Goal: Task Accomplishment & Management: Manage account settings

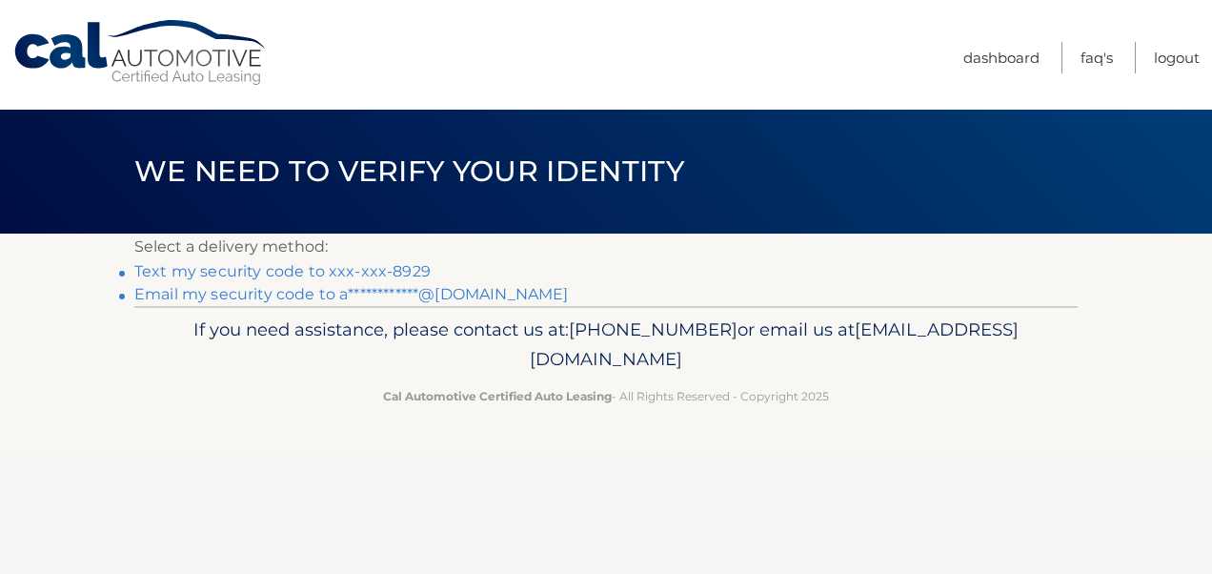
click at [253, 268] on link "Text my security code to xxx-xxx-8929" at bounding box center [282, 271] width 296 height 18
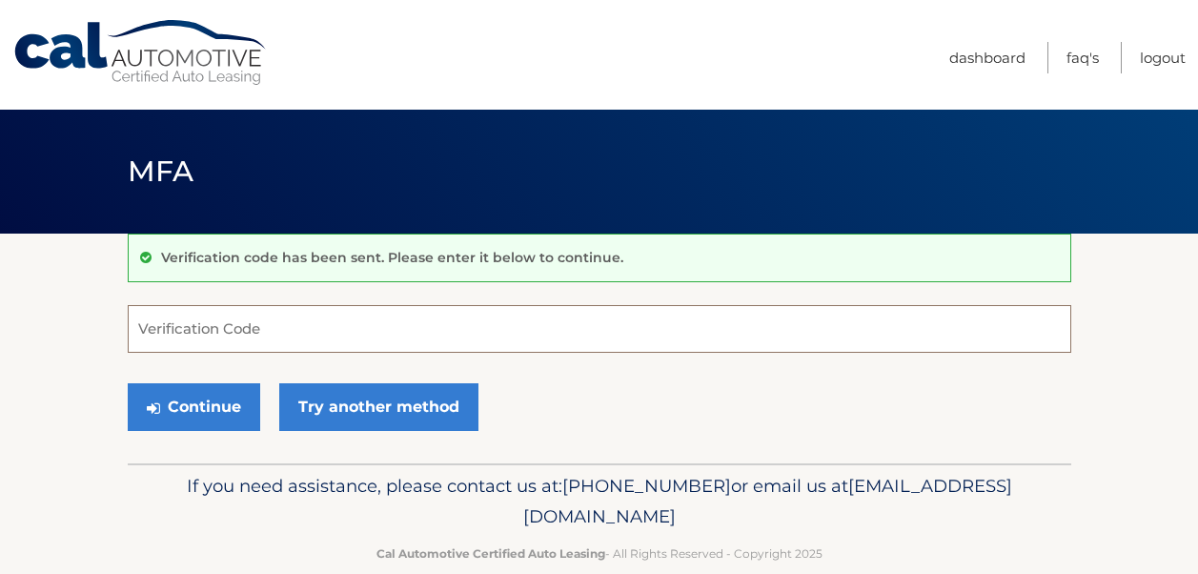
click at [609, 341] on input "Verification Code" at bounding box center [599, 329] width 943 height 48
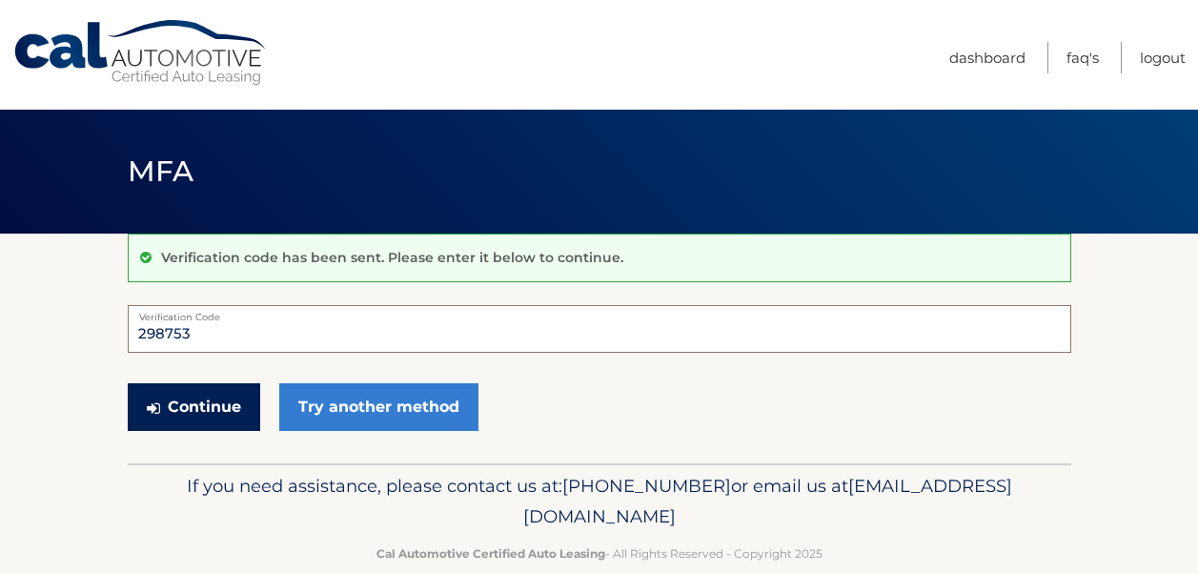
type input "298753"
click at [143, 417] on button "Continue" at bounding box center [194, 407] width 132 height 48
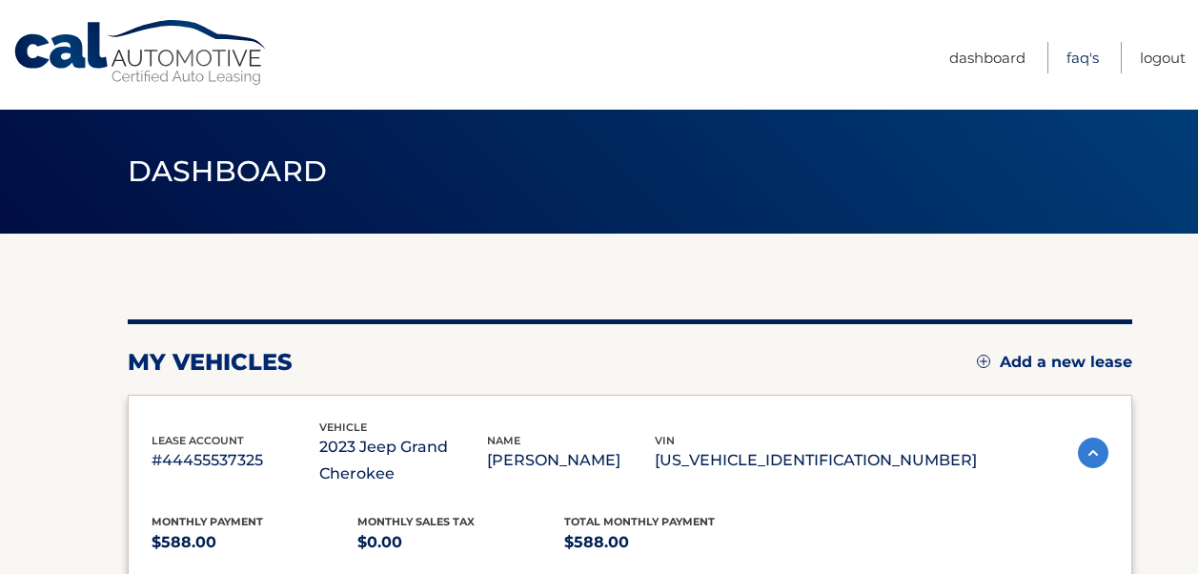
click at [1071, 64] on link "FAQ's" at bounding box center [1082, 57] width 32 height 31
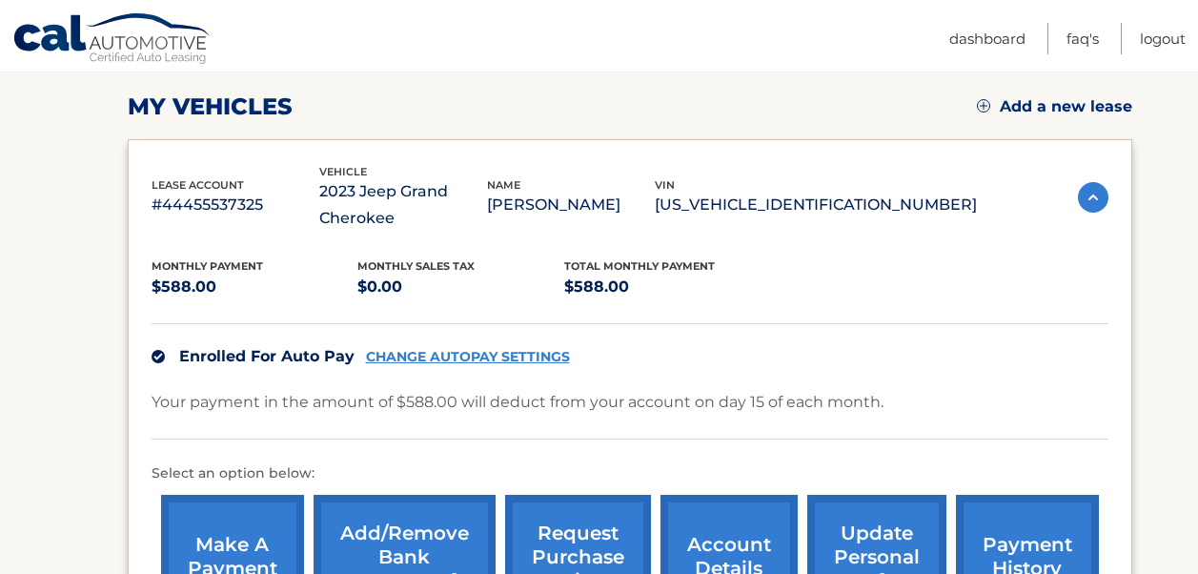
scroll to position [243, 0]
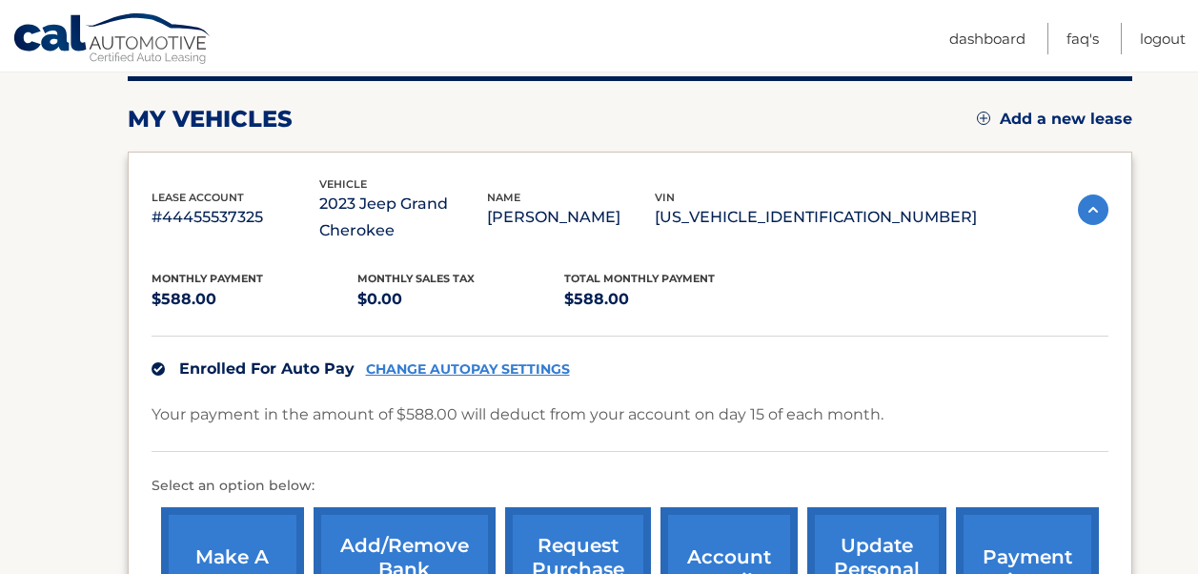
click at [274, 511] on link "make a payment" at bounding box center [232, 569] width 143 height 125
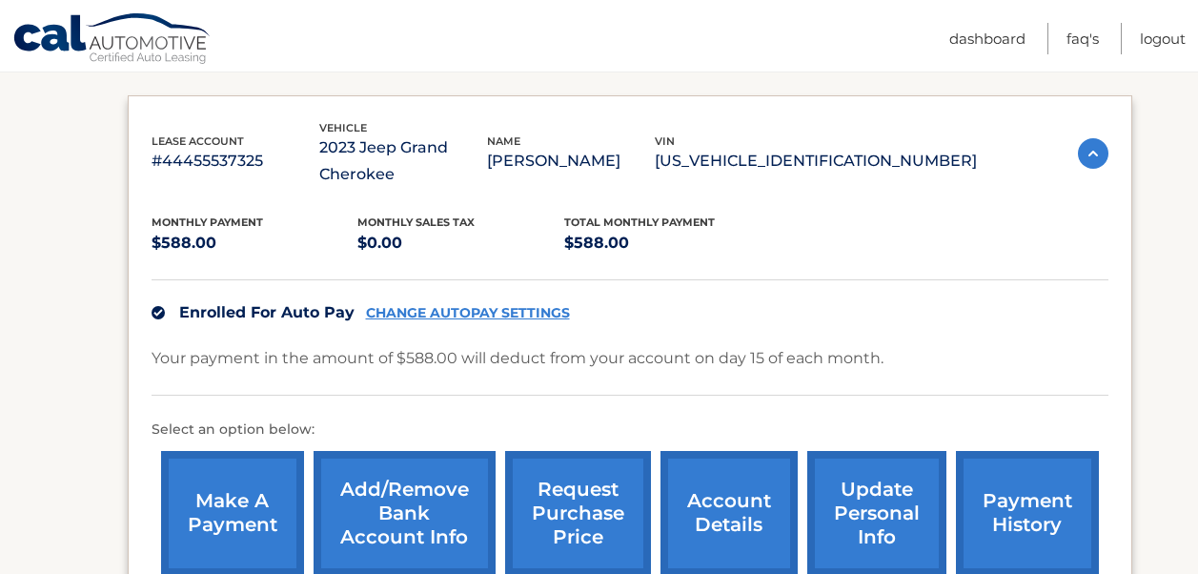
scroll to position [300, 0]
click at [513, 317] on link "CHANGE AUTOPAY SETTINGS" at bounding box center [468, 312] width 204 height 16
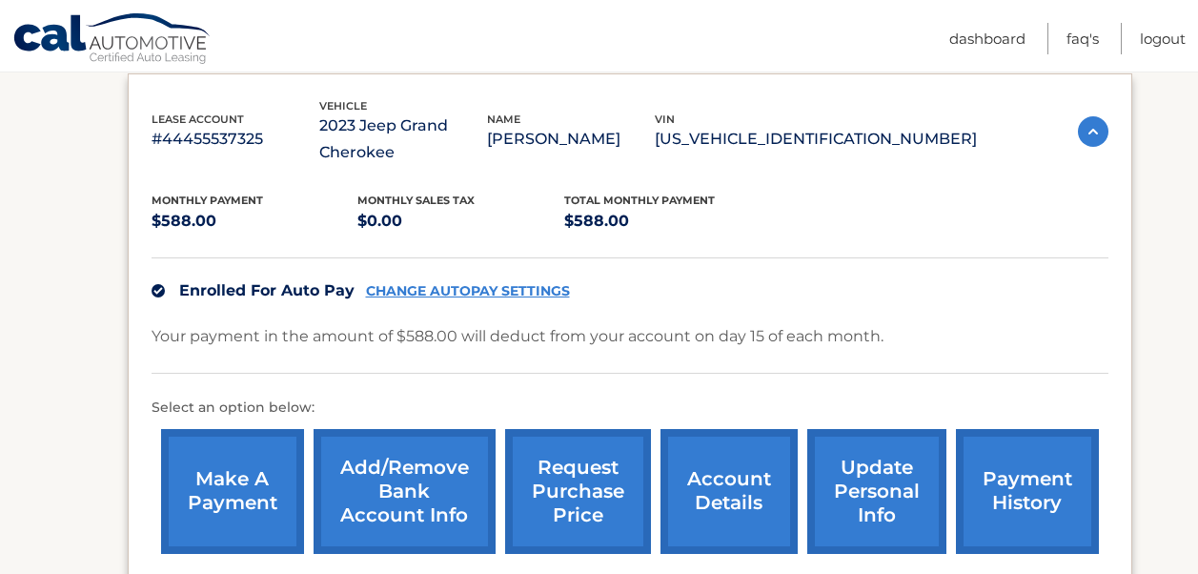
scroll to position [326, 0]
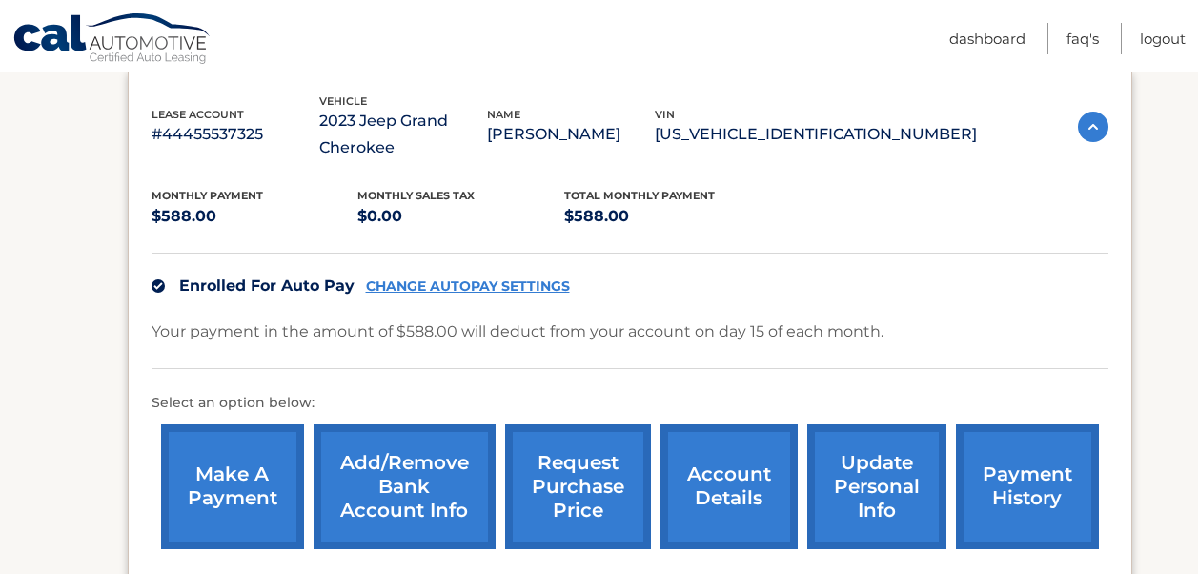
click at [735, 445] on link "account details" at bounding box center [728, 486] width 137 height 125
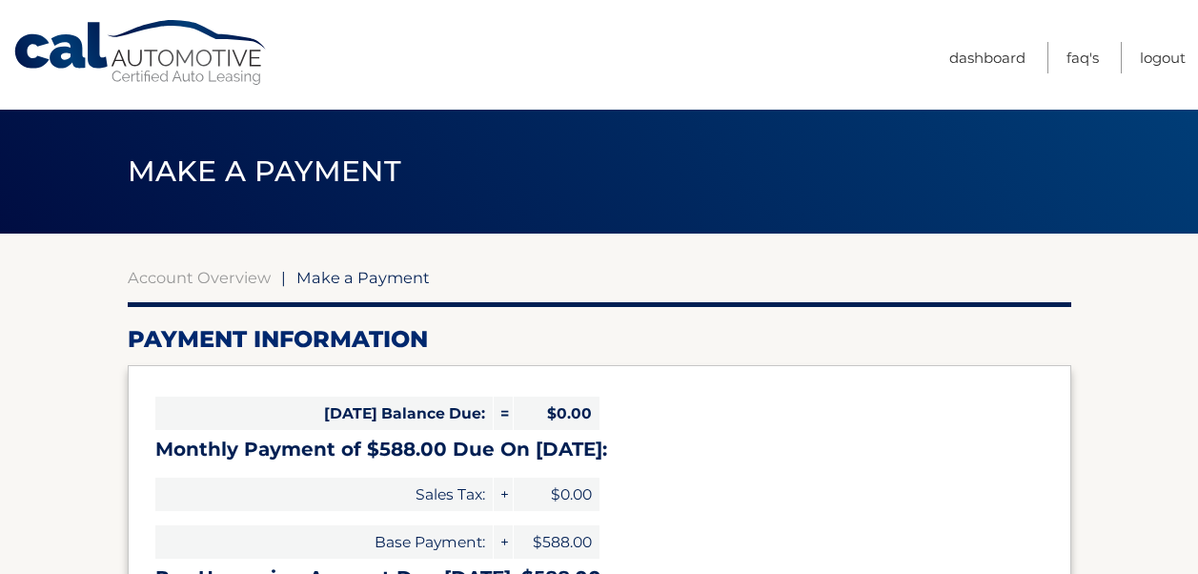
select select "NGM1YjA5NTMtOWIzNS00MzkzLWFiY2ItYTgxYmVhZTgyNDFi"
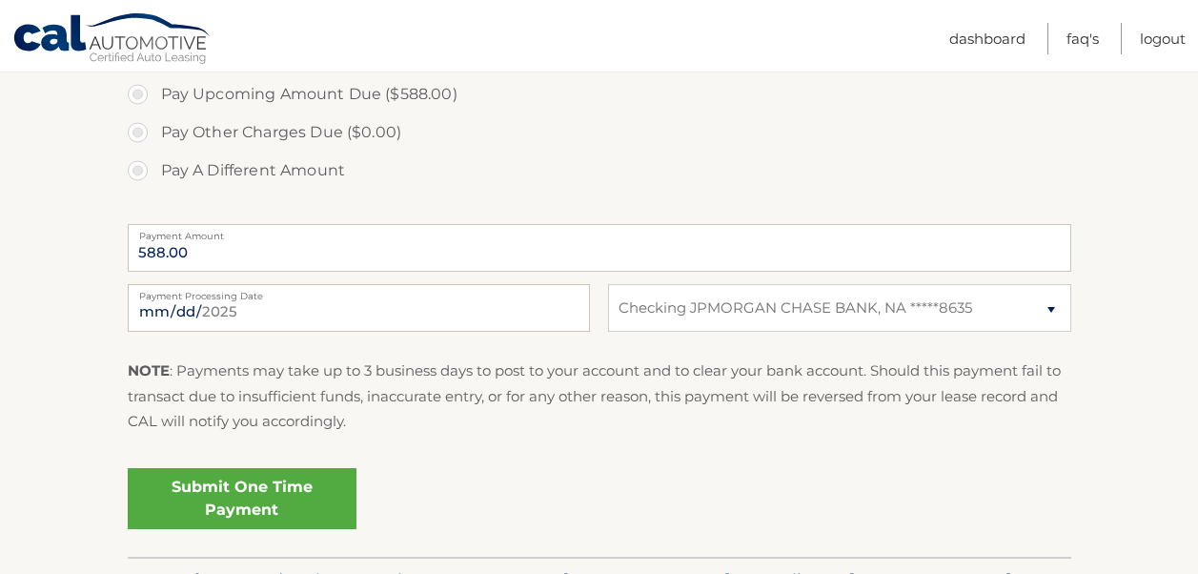
scroll to position [660, 0]
click at [700, 314] on select "Select Bank Account Checking JPMORGAN CHASE BANK, NA *****8635" at bounding box center [839, 308] width 462 height 48
click at [702, 226] on label "Payment Amount" at bounding box center [599, 231] width 943 height 15
click at [702, 226] on input "588.00" at bounding box center [599, 248] width 943 height 48
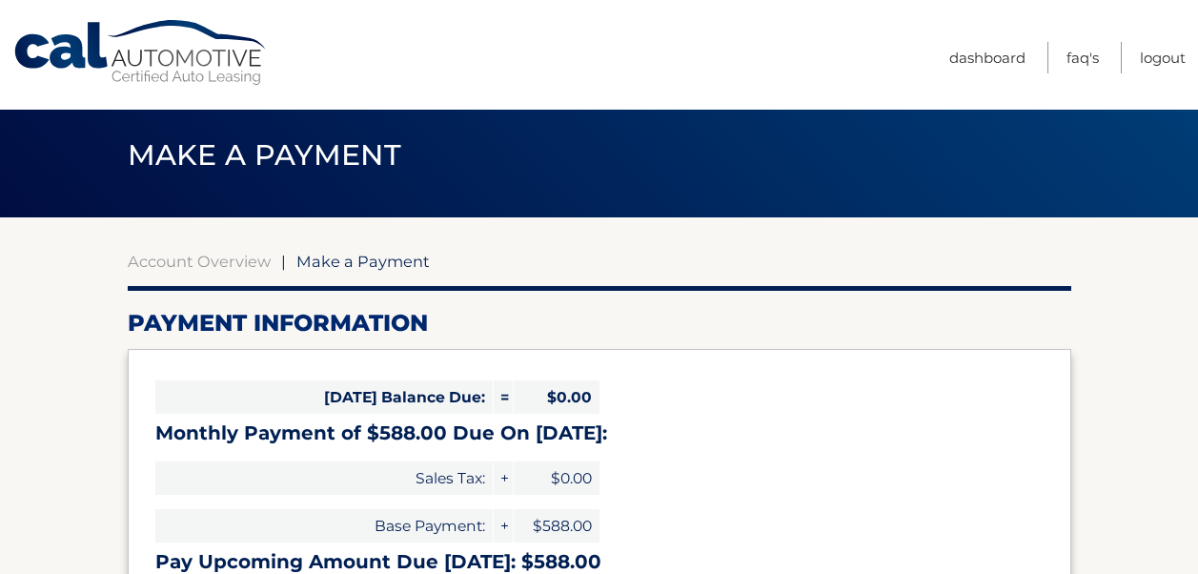
scroll to position [0, 0]
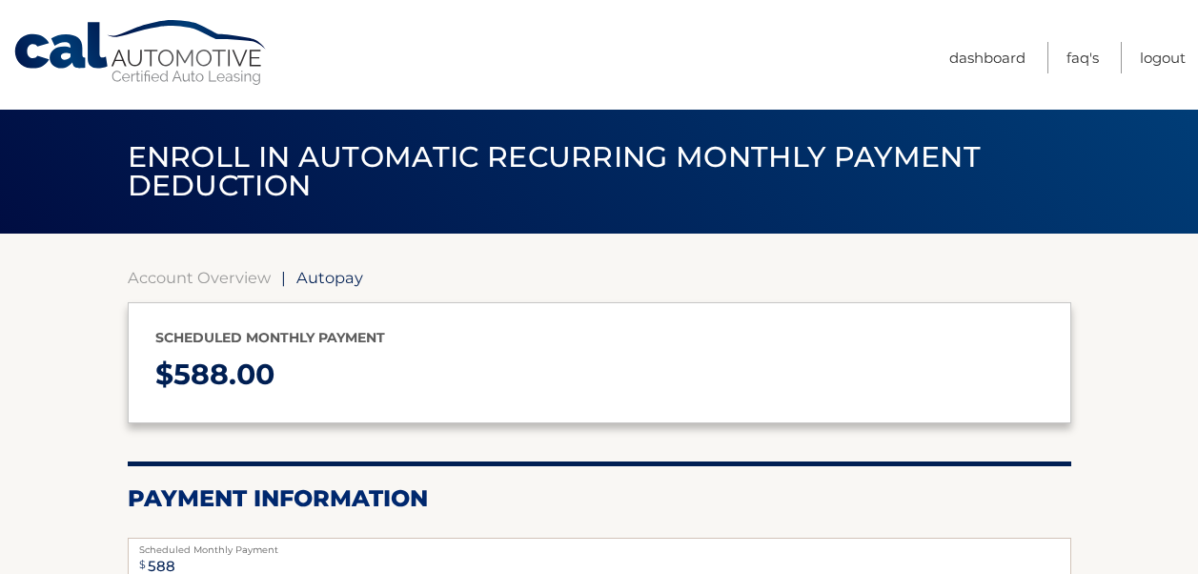
select select "NGM1YjA5NTMtOWIzNS00MzkzLWFiY2ItYTgxYmVhZTgyNDFi"
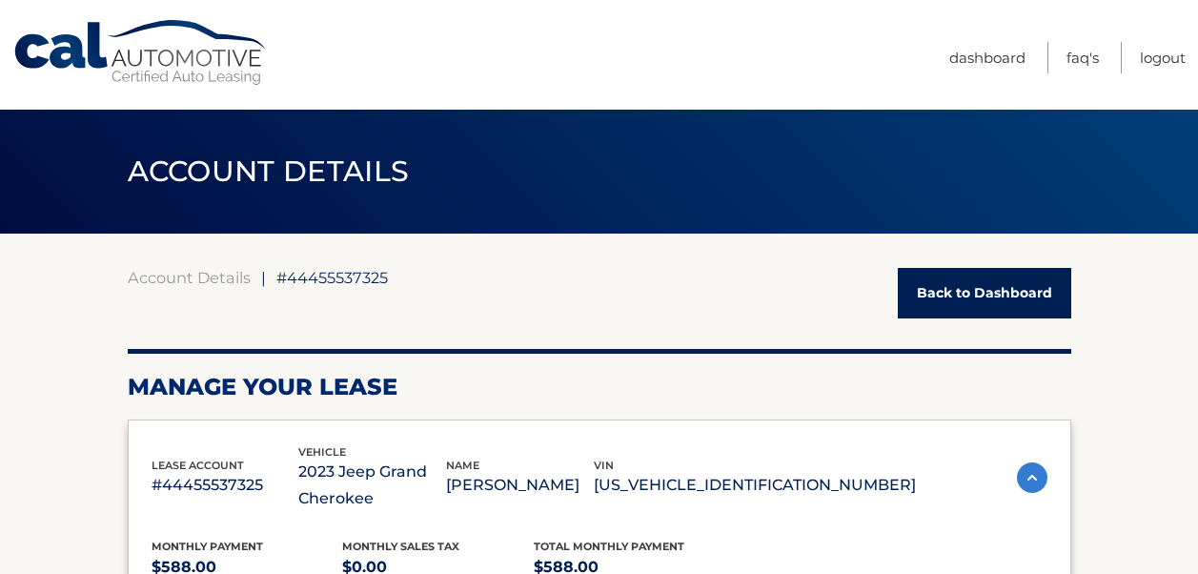
click at [736, 445] on div "lease account #44455537325 vehicle 2023 Jeep Grand Cherokee name [PERSON_NAME] …" at bounding box center [534, 478] width 764 height 70
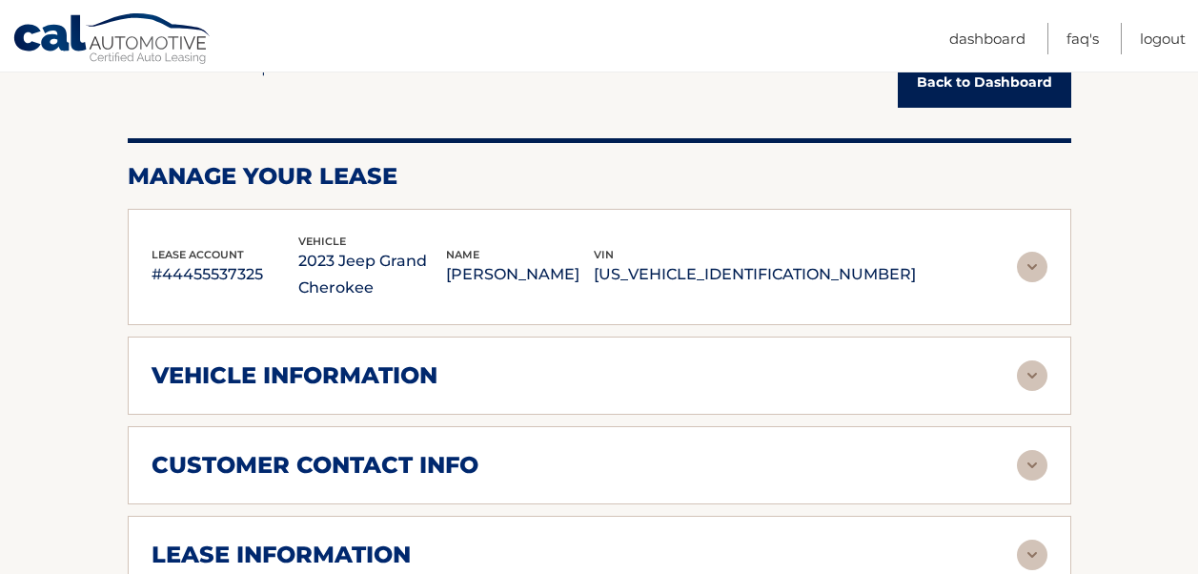
scroll to position [286, 0]
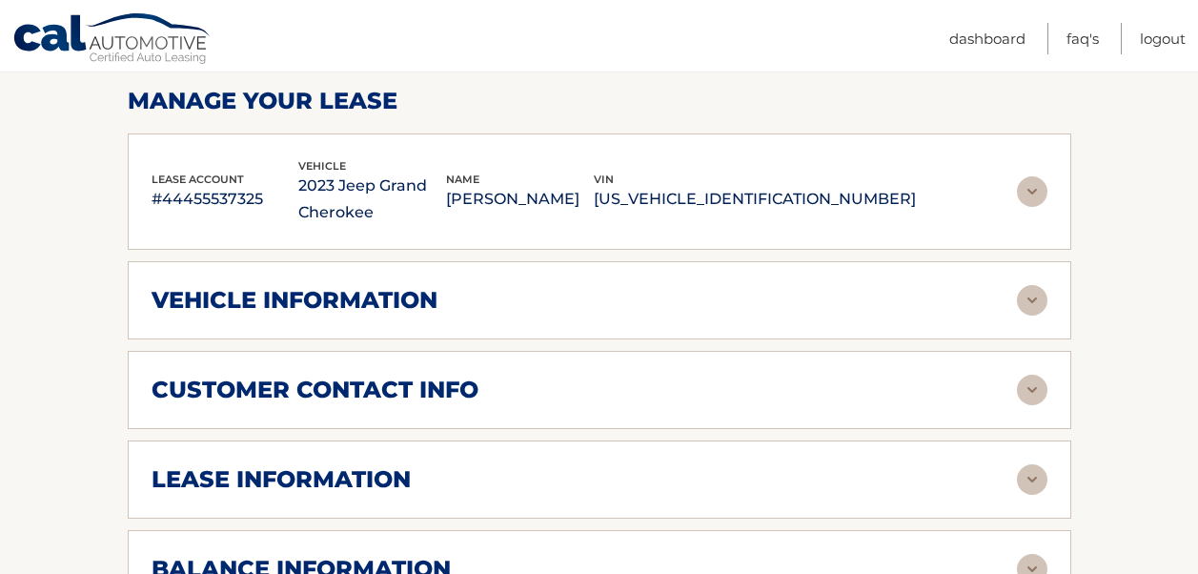
click at [1021, 188] on img at bounding box center [1032, 191] width 30 height 30
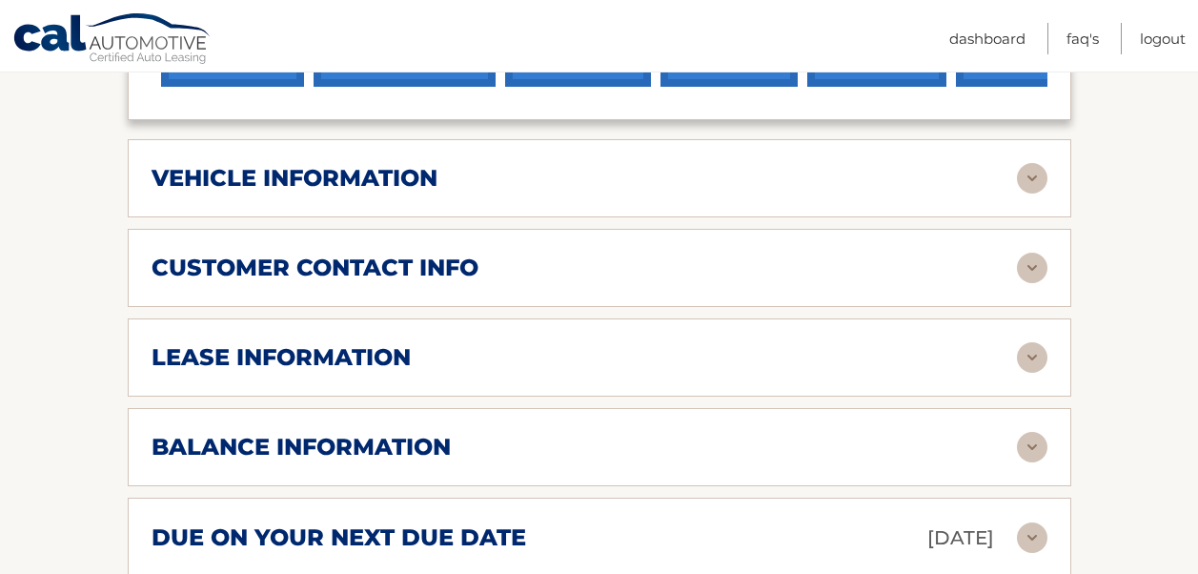
scroll to position [889, 0]
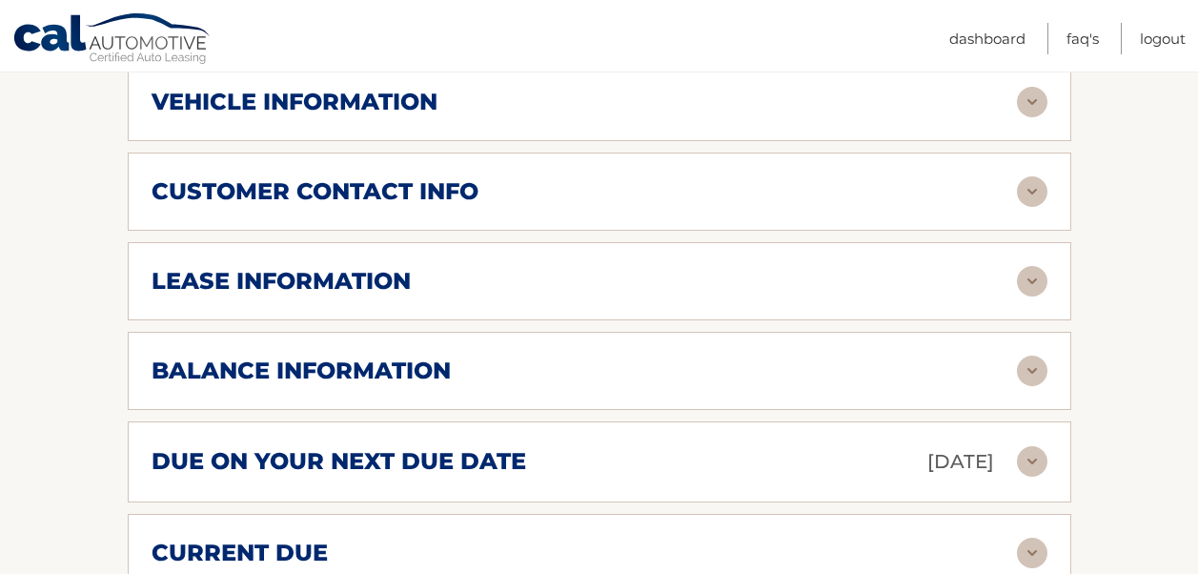
click at [953, 267] on div "lease information" at bounding box center [584, 281] width 865 height 29
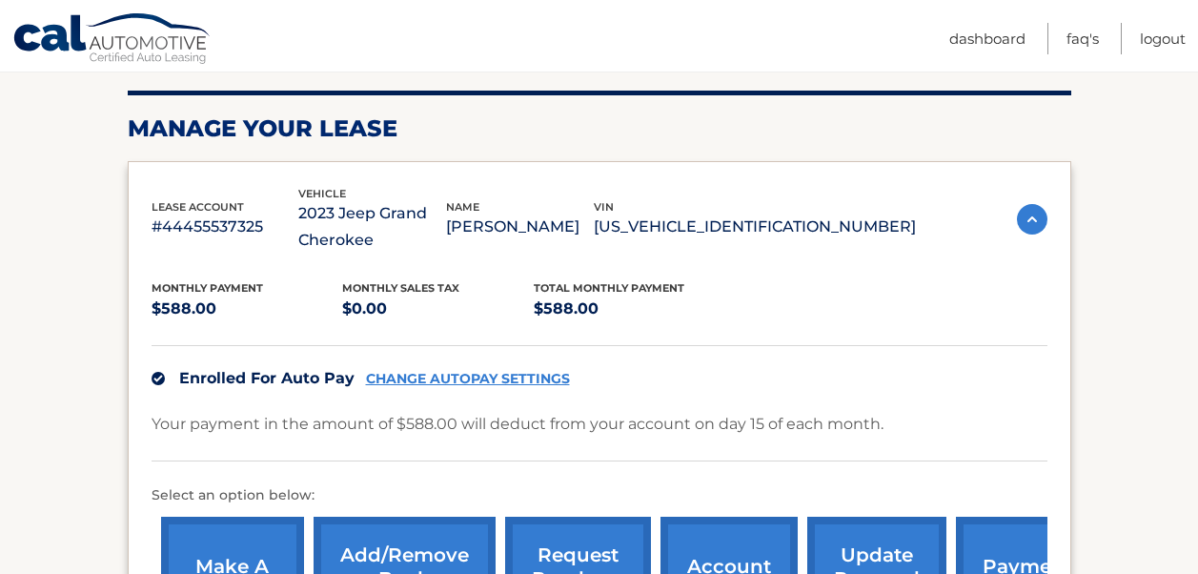
scroll to position [253, 0]
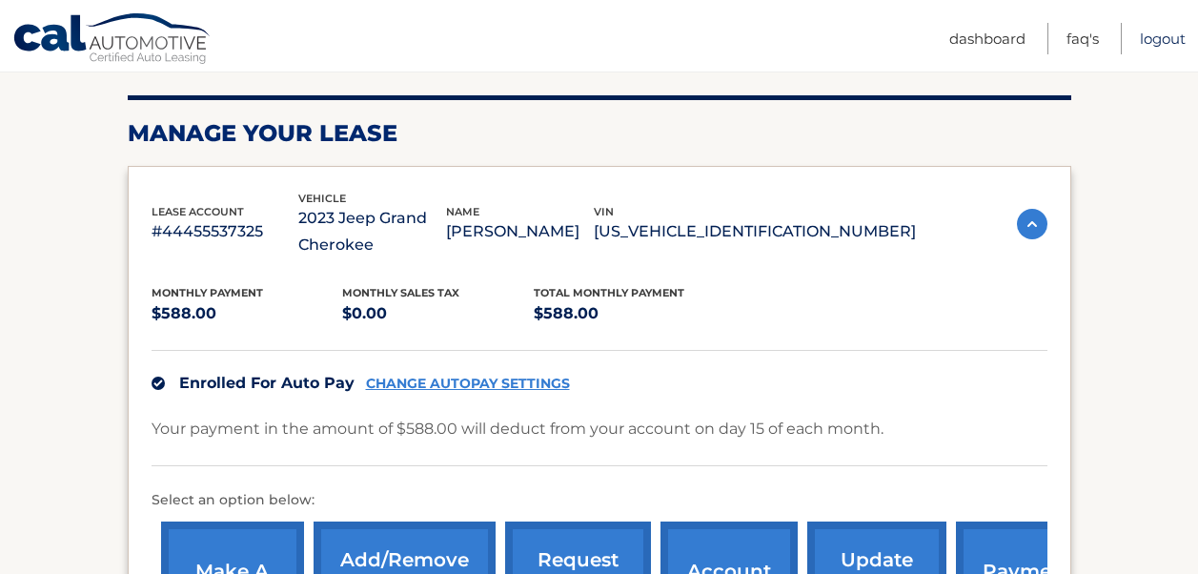
click at [1159, 34] on link "Logout" at bounding box center [1163, 38] width 46 height 31
